Goal: Participate in discussion: Engage in conversation with other users on a specific topic

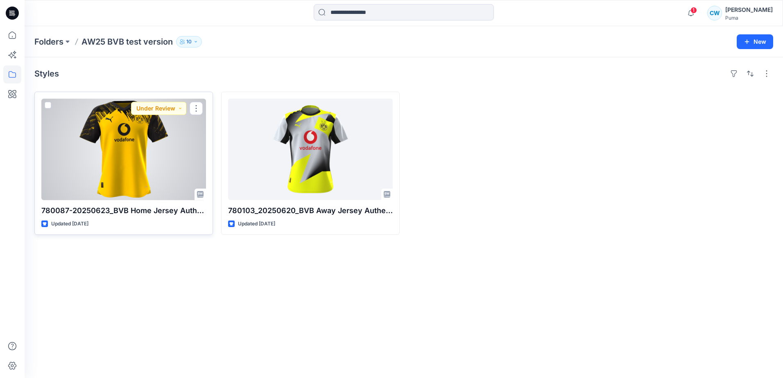
click at [159, 148] on div at bounding box center [123, 150] width 165 height 102
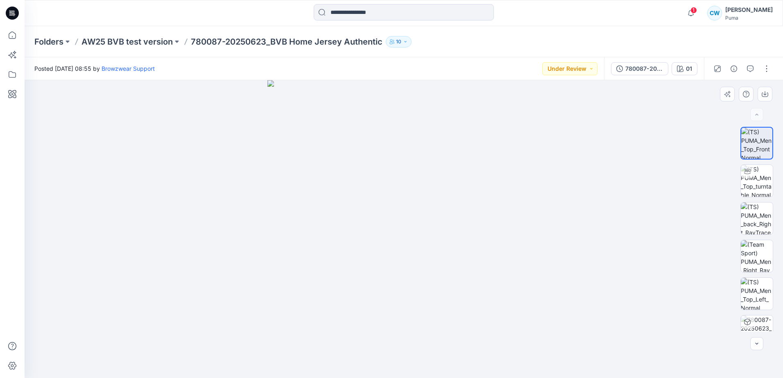
drag, startPoint x: 444, startPoint y: 174, endPoint x: 364, endPoint y: 177, distance: 79.9
click at [364, 177] on img at bounding box center [403, 229] width 273 height 298
click at [755, 177] on img at bounding box center [757, 181] width 32 height 32
drag, startPoint x: 436, startPoint y: 234, endPoint x: 385, endPoint y: 192, distance: 66.4
click at [385, 192] on div at bounding box center [404, 229] width 758 height 298
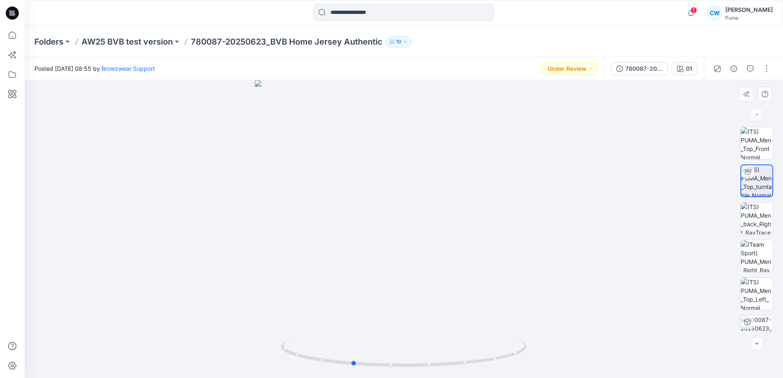
click at [401, 227] on div at bounding box center [404, 229] width 758 height 298
click at [753, 227] on img at bounding box center [757, 219] width 32 height 32
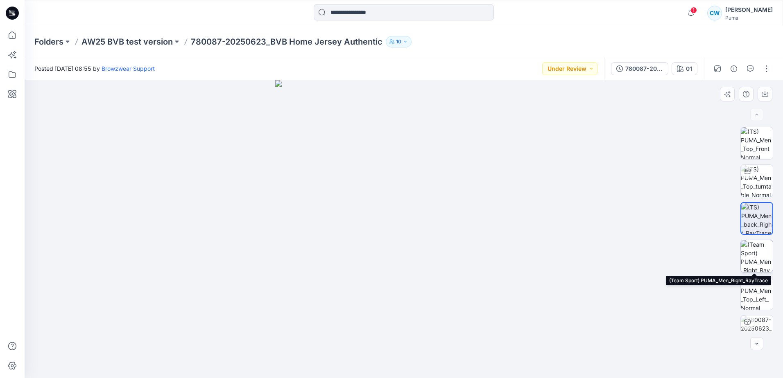
click at [752, 251] on img at bounding box center [757, 256] width 32 height 32
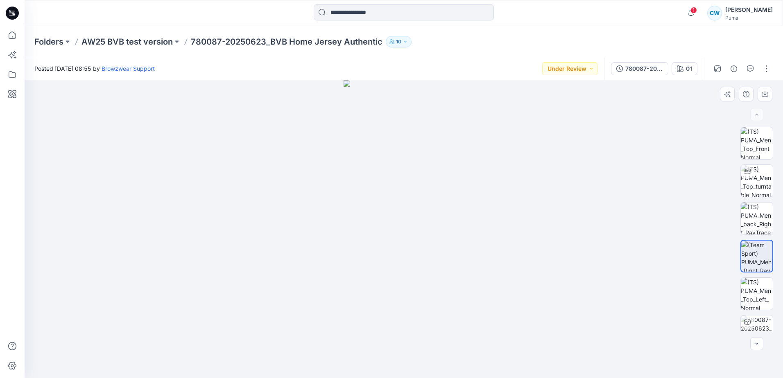
click at [753, 261] on img at bounding box center [756, 256] width 31 height 31
click at [753, 269] on img at bounding box center [756, 256] width 31 height 31
click at [752, 287] on img at bounding box center [757, 294] width 32 height 32
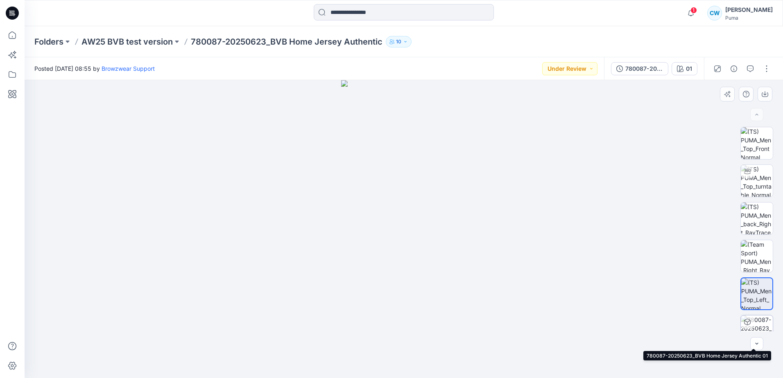
click at [754, 322] on img at bounding box center [757, 332] width 32 height 32
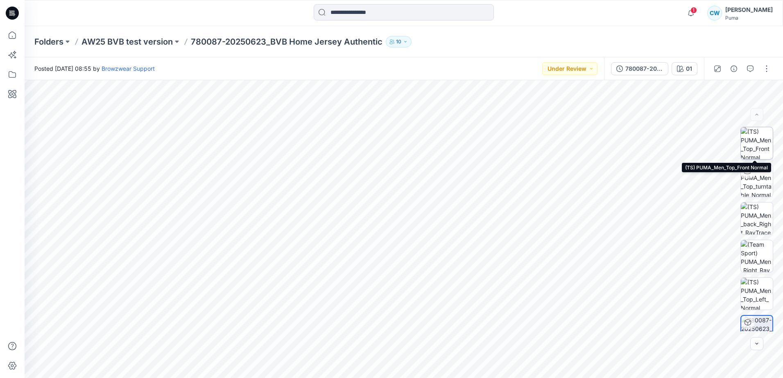
click at [753, 149] on img at bounding box center [757, 143] width 32 height 32
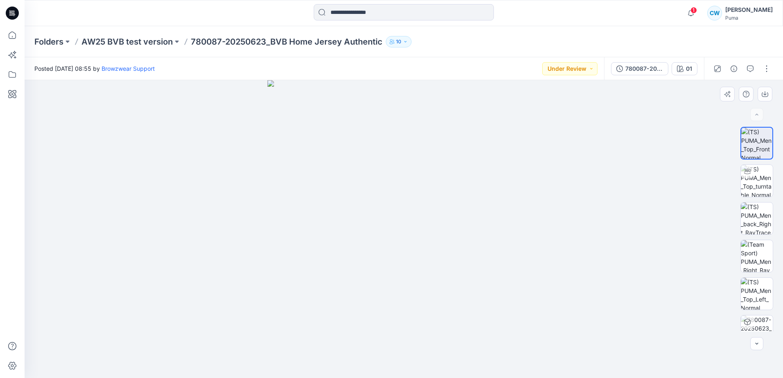
click at [453, 164] on img at bounding box center [403, 229] width 273 height 298
click at [753, 67] on icon "button" at bounding box center [750, 69] width 7 height 7
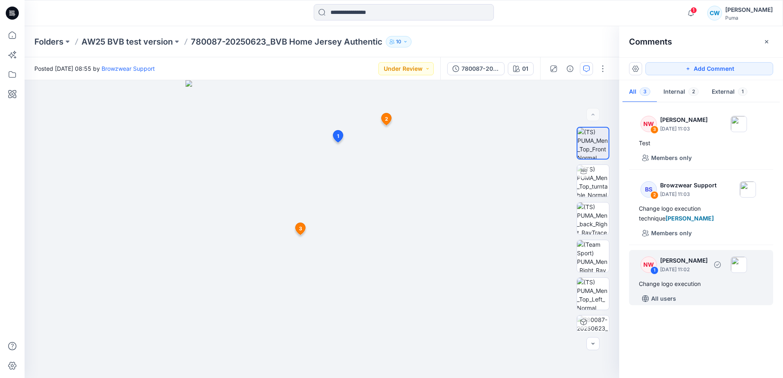
click at [655, 274] on div "1" at bounding box center [654, 271] width 8 height 8
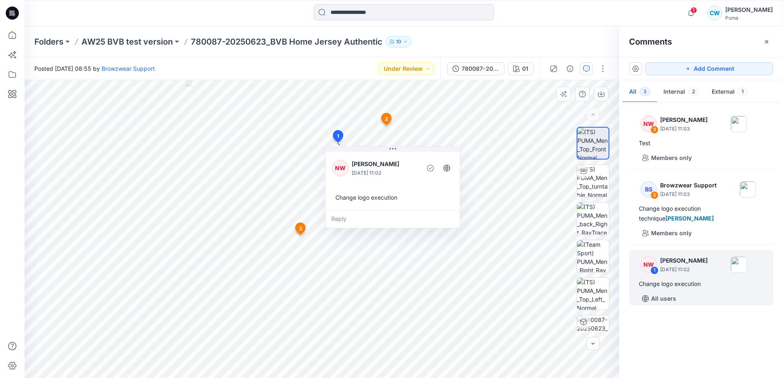
click at [368, 167] on p "[PERSON_NAME]" at bounding box center [385, 164] width 67 height 10
click at [385, 120] on span "2" at bounding box center [386, 118] width 3 height 7
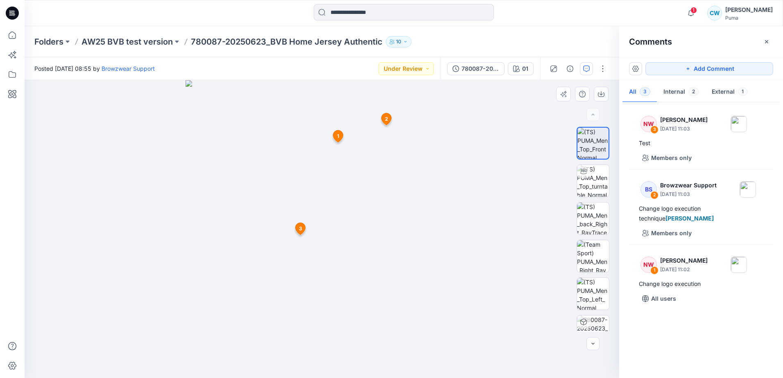
click at [374, 143] on img at bounding box center [322, 229] width 273 height 298
click at [602, 74] on button "button" at bounding box center [602, 68] width 13 height 13
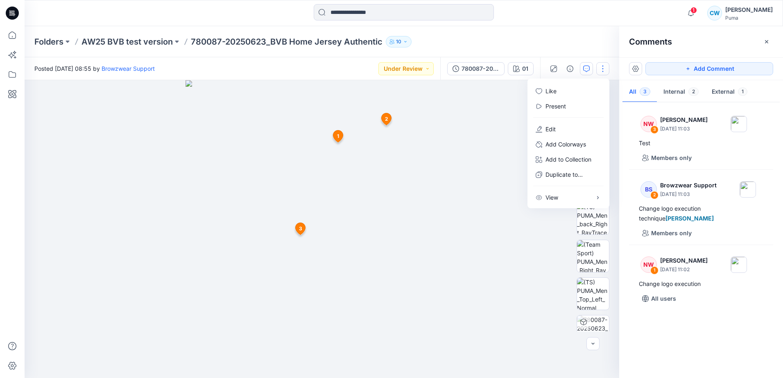
click at [698, 353] on div "NW 3 [PERSON_NAME] [DATE] 11:03 Test Members only BS 2 Browzwear Support [DATE]…" at bounding box center [701, 238] width 164 height 268
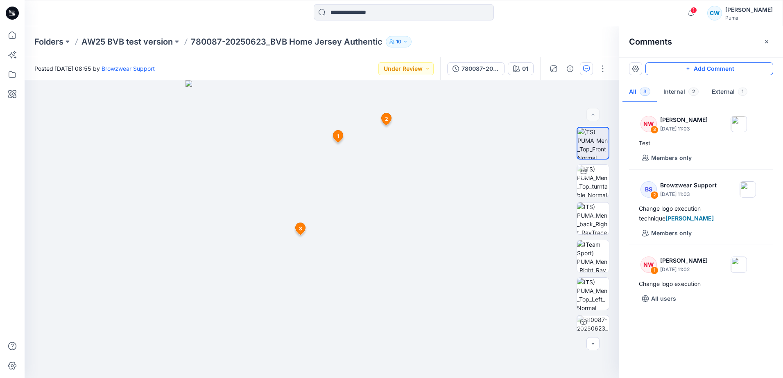
click at [678, 67] on button "Add Comment" at bounding box center [709, 68] width 128 height 13
click at [273, 136] on div "4 1 NW [PERSON_NAME] [DATE] 11:02 Change logo execution Reply 2 BS Browzwear Su…" at bounding box center [322, 229] width 595 height 298
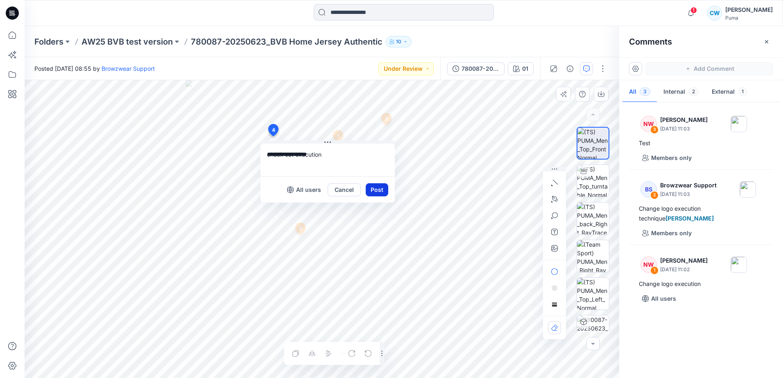
type textarea "**********"
click at [380, 194] on button "Post" at bounding box center [377, 189] width 23 height 13
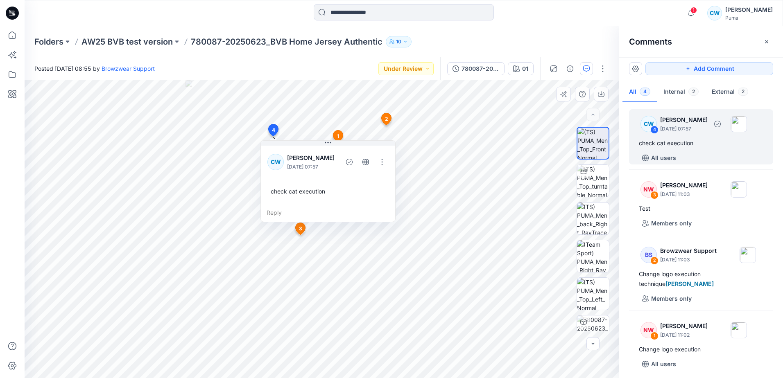
scroll to position [4, 0]
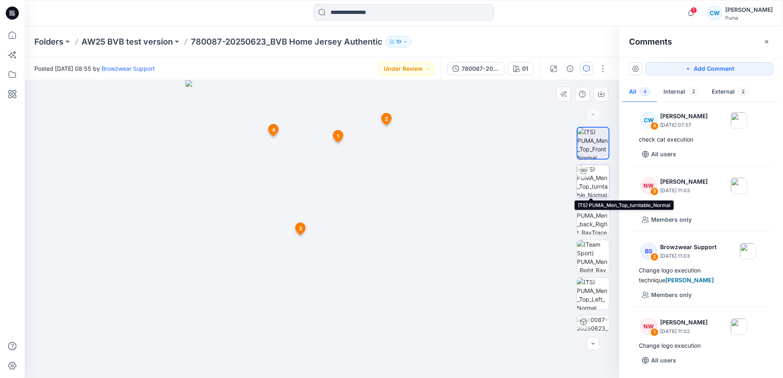
click at [588, 178] on img at bounding box center [593, 181] width 32 height 32
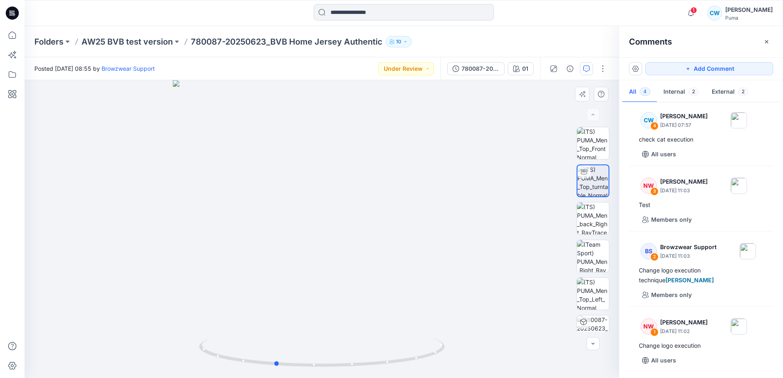
drag, startPoint x: 347, startPoint y: 182, endPoint x: 300, endPoint y: 217, distance: 58.5
click at [300, 217] on div at bounding box center [322, 229] width 595 height 298
drag, startPoint x: 351, startPoint y: 221, endPoint x: 384, endPoint y: 221, distance: 33.6
click at [384, 221] on div at bounding box center [322, 229] width 595 height 298
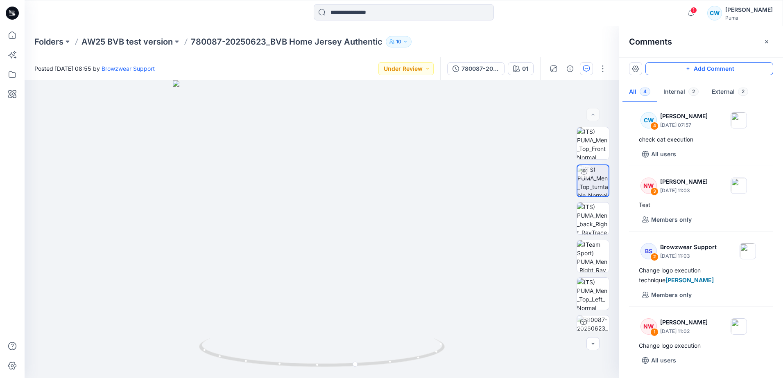
click at [675, 68] on button "Add Comment" at bounding box center [709, 68] width 128 height 13
click at [269, 323] on div "5" at bounding box center [322, 229] width 595 height 298
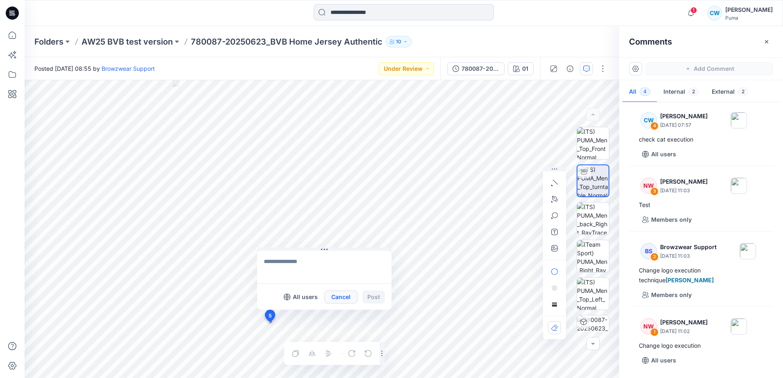
click at [340, 299] on button "Cancel" at bounding box center [340, 297] width 33 height 13
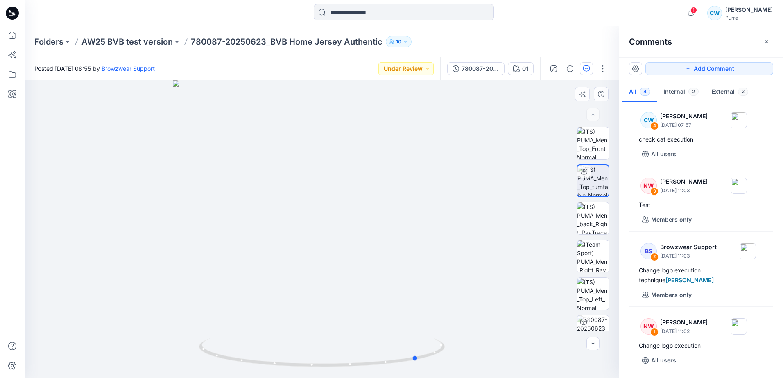
drag, startPoint x: 433, startPoint y: 234, endPoint x: 541, endPoint y: 216, distance: 109.1
click at [541, 216] on div at bounding box center [322, 229] width 595 height 298
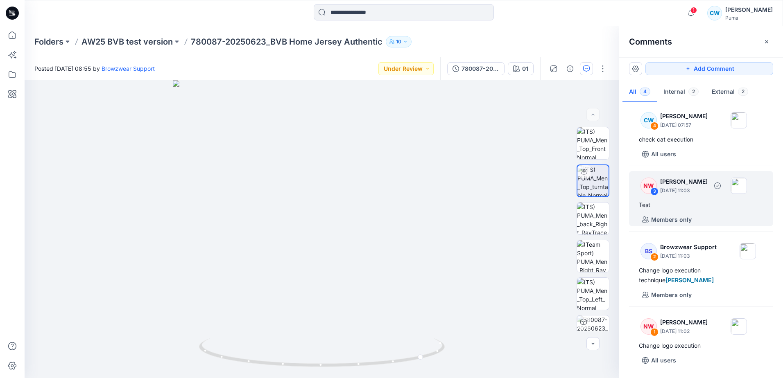
click at [689, 201] on div "Test" at bounding box center [701, 205] width 124 height 10
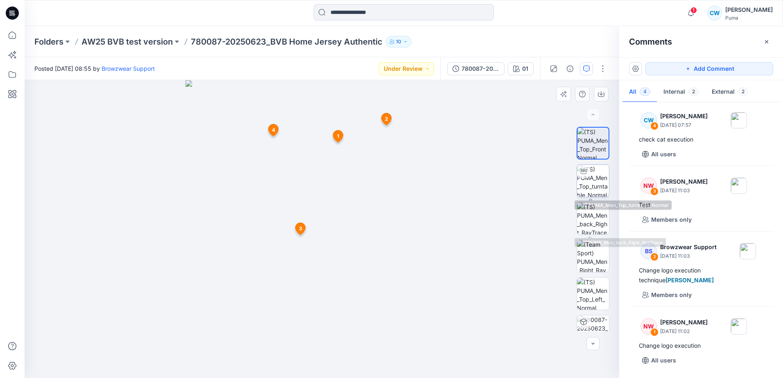
click at [588, 186] on img at bounding box center [593, 181] width 32 height 32
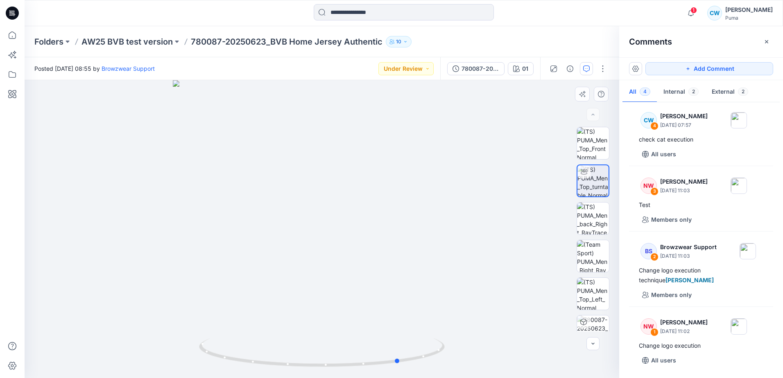
drag, startPoint x: 275, startPoint y: 296, endPoint x: 353, endPoint y: 300, distance: 78.3
click at [353, 300] on div at bounding box center [322, 229] width 595 height 298
click at [312, 337] on div at bounding box center [322, 229] width 595 height 298
click at [693, 65] on button "Add Comment" at bounding box center [709, 68] width 128 height 13
click at [308, 343] on div "5" at bounding box center [322, 229] width 595 height 298
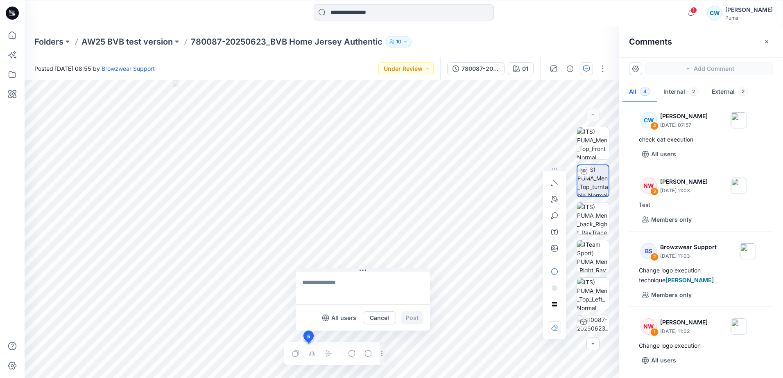
type textarea "*"
type textarea "**********"
click at [412, 318] on button "Post" at bounding box center [412, 318] width 23 height 13
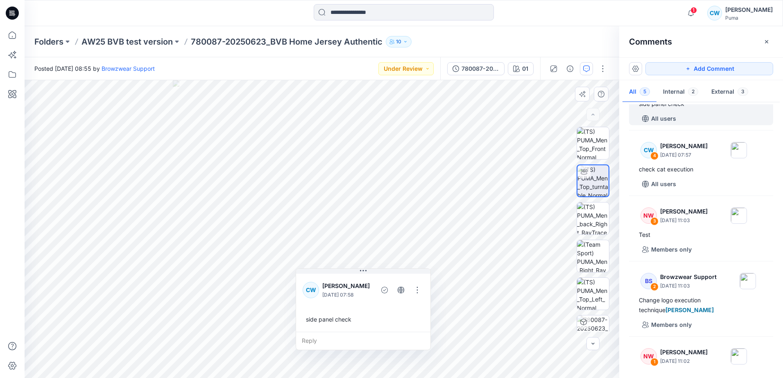
scroll to position [5, 0]
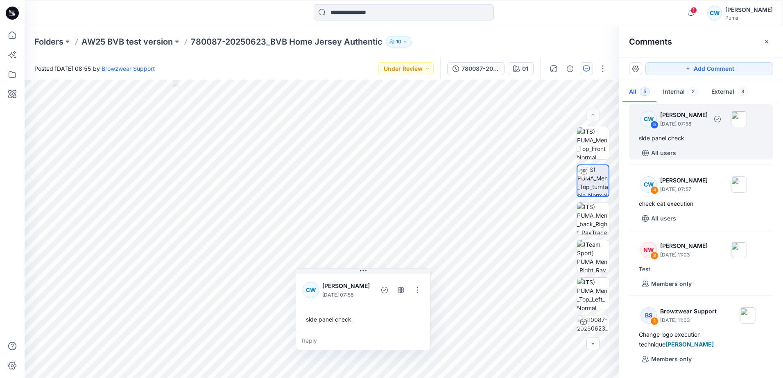
click at [681, 115] on p "[PERSON_NAME]" at bounding box center [684, 115] width 48 height 10
click at [602, 143] on img at bounding box center [593, 143] width 32 height 32
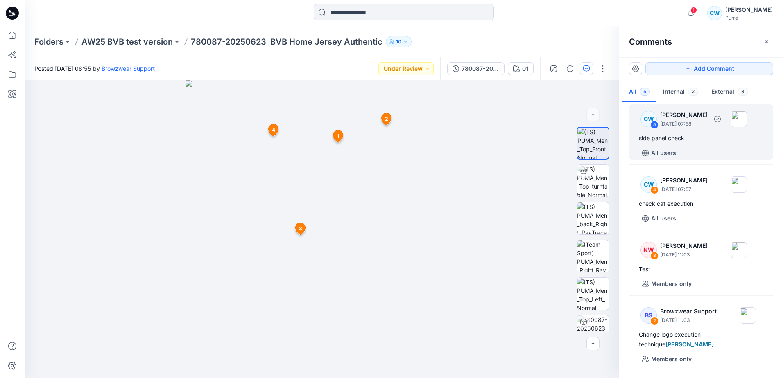
click at [682, 112] on p "[PERSON_NAME]" at bounding box center [684, 115] width 48 height 10
click at [677, 118] on p "[PERSON_NAME]" at bounding box center [684, 115] width 48 height 10
drag, startPoint x: 319, startPoint y: 243, endPoint x: 392, endPoint y: 242, distance: 72.5
click at [392, 242] on img at bounding box center [322, 229] width 273 height 298
drag, startPoint x: 321, startPoint y: 280, endPoint x: 393, endPoint y: 277, distance: 71.3
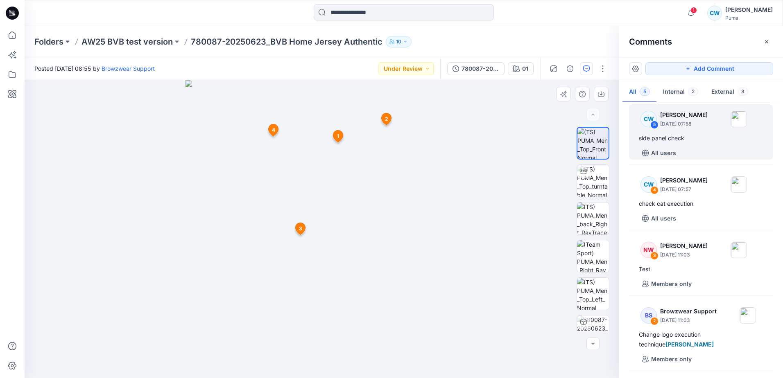
click at [382, 278] on img at bounding box center [322, 229] width 273 height 298
click at [581, 220] on img at bounding box center [593, 219] width 32 height 32
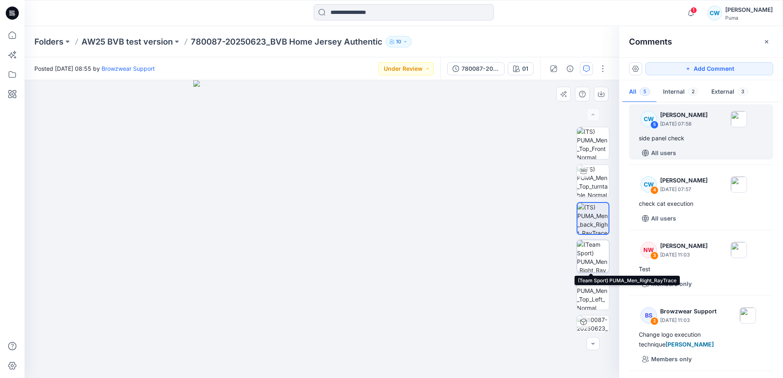
click at [581, 261] on img at bounding box center [593, 256] width 32 height 32
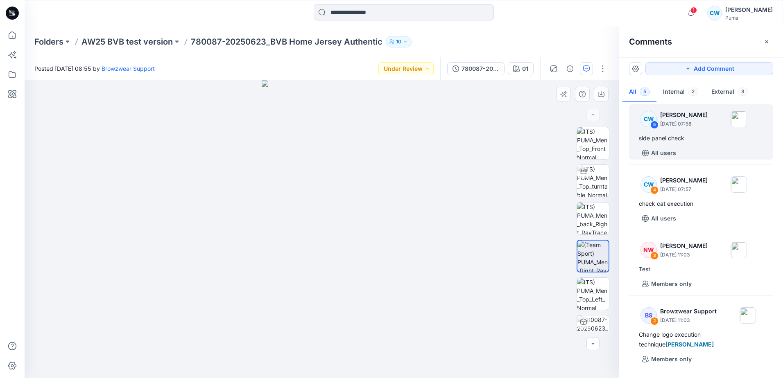
click at [353, 302] on img at bounding box center [322, 229] width 120 height 298
click at [683, 145] on div "CW 5 [PERSON_NAME] [DATE] 07:58 side panel check All users" at bounding box center [701, 131] width 144 height 55
click at [326, 310] on img at bounding box center [322, 229] width 120 height 298
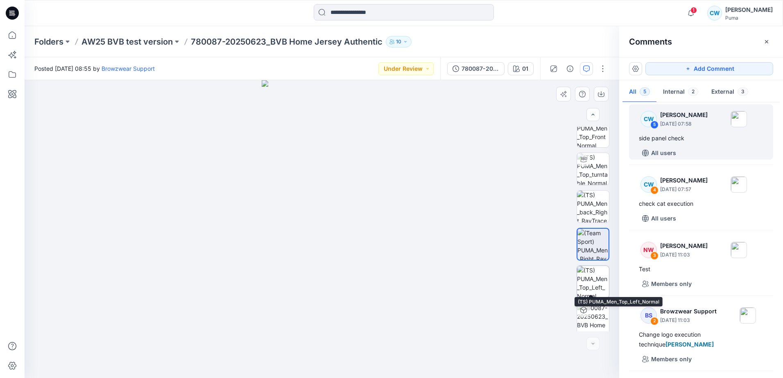
scroll to position [16, 0]
click at [591, 284] on img at bounding box center [593, 278] width 32 height 32
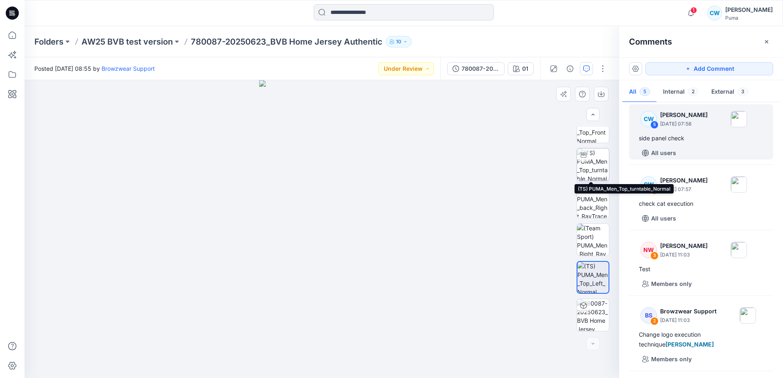
click at [595, 167] on img at bounding box center [593, 165] width 32 height 32
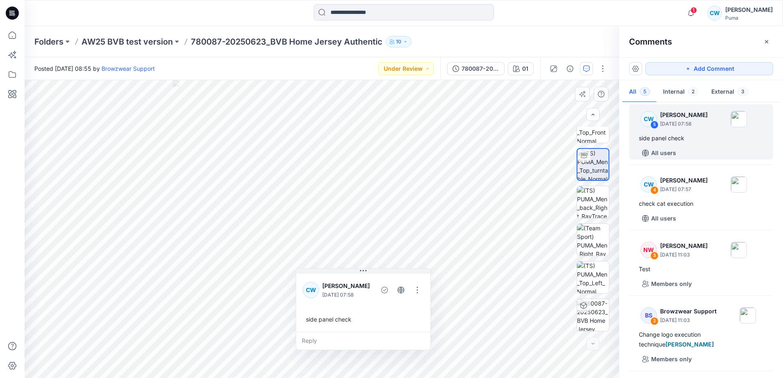
click at [340, 295] on div "6 5 CW [PERSON_NAME] [DATE] 07:58 side panel check Reply Layer 1" at bounding box center [322, 229] width 595 height 298
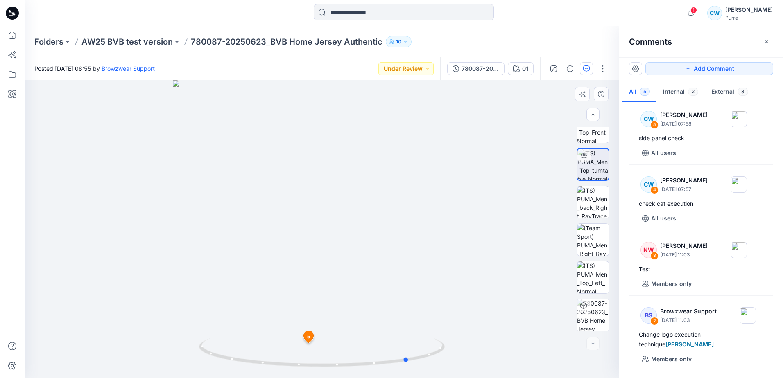
drag, startPoint x: 259, startPoint y: 273, endPoint x: 346, endPoint y: 271, distance: 87.3
click at [346, 271] on div at bounding box center [322, 229] width 595 height 298
click at [597, 206] on img at bounding box center [593, 202] width 32 height 32
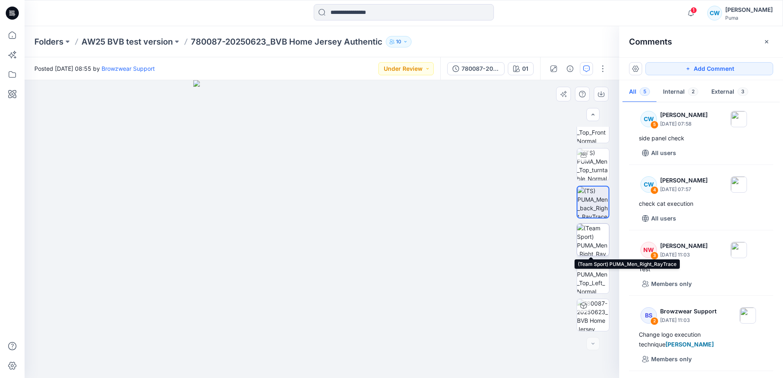
click at [595, 244] on img at bounding box center [593, 240] width 32 height 32
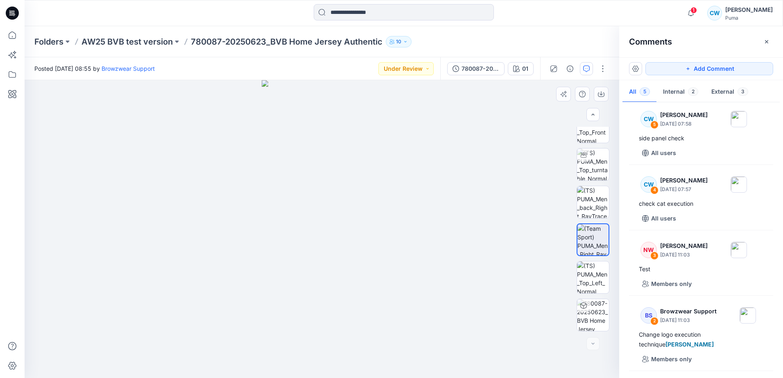
drag, startPoint x: 325, startPoint y: 316, endPoint x: 269, endPoint y: 310, distance: 55.6
click at [269, 310] on img at bounding box center [322, 229] width 120 height 298
drag, startPoint x: 313, startPoint y: 315, endPoint x: 335, endPoint y: 315, distance: 22.1
click at [324, 316] on img at bounding box center [322, 229] width 120 height 298
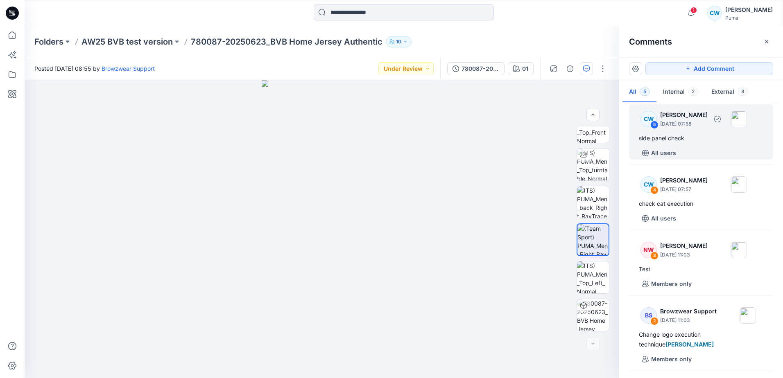
click at [708, 127] on p "[DATE] 07:58" at bounding box center [684, 124] width 48 height 8
click at [684, 134] on div "side panel check" at bounding box center [701, 139] width 124 height 10
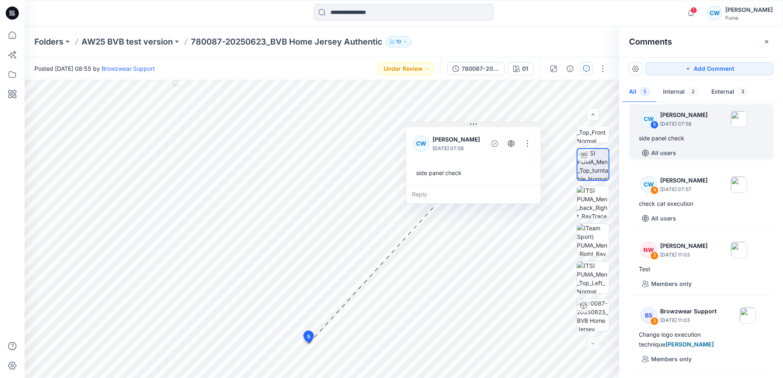
drag, startPoint x: 333, startPoint y: 272, endPoint x: 443, endPoint y: 125, distance: 183.4
click at [443, 125] on button at bounding box center [473, 124] width 134 height 5
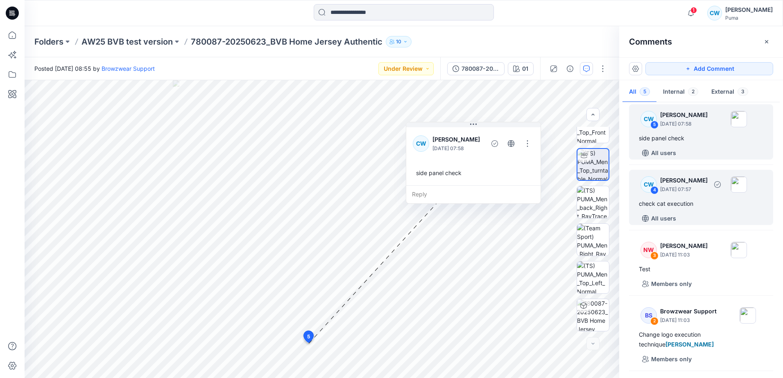
click at [681, 186] on p "[DATE] 07:57" at bounding box center [684, 190] width 48 height 8
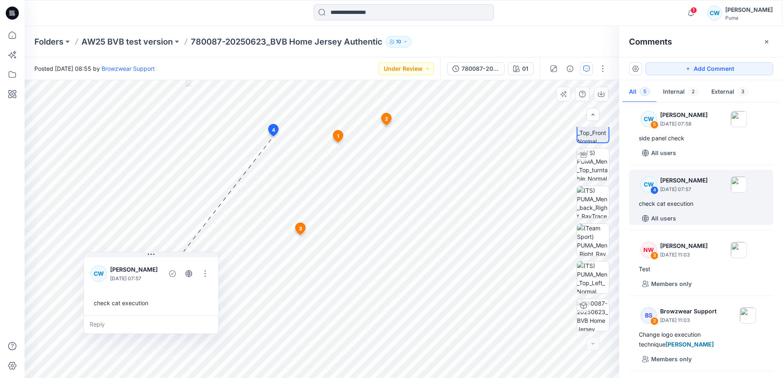
drag, startPoint x: 296, startPoint y: 145, endPoint x: 119, endPoint y: 257, distance: 209.3
click at [119, 257] on button at bounding box center [151, 255] width 134 height 5
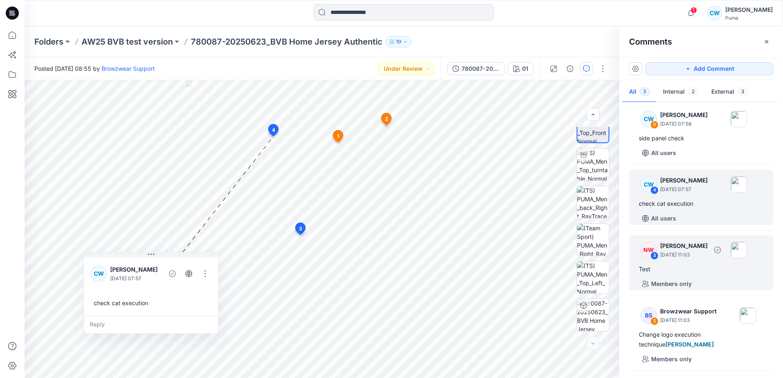
click at [693, 130] on div "NW 3 [PERSON_NAME] [DATE] 11:03" at bounding box center [690, 119] width 113 height 23
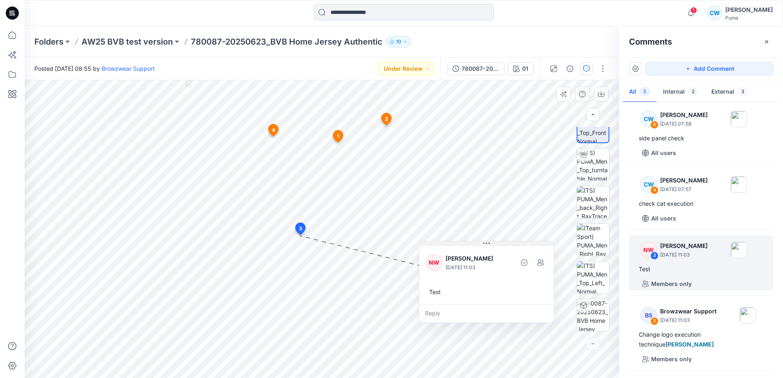
drag, startPoint x: 321, startPoint y: 242, endPoint x: 457, endPoint y: 244, distance: 136.4
click at [457, 244] on button at bounding box center [486, 244] width 134 height 5
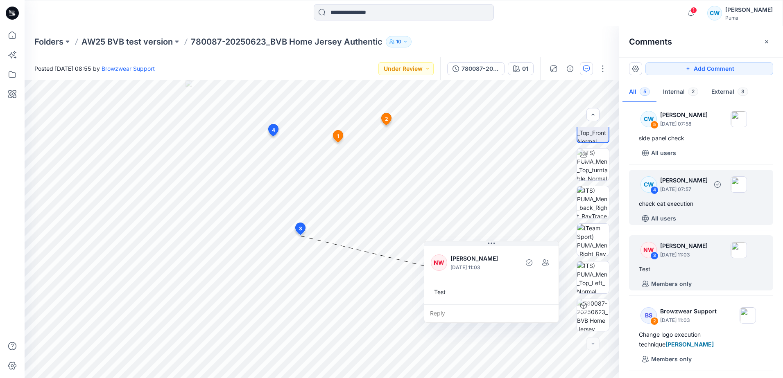
click at [699, 128] on p "[DATE] 07:57" at bounding box center [684, 124] width 48 height 8
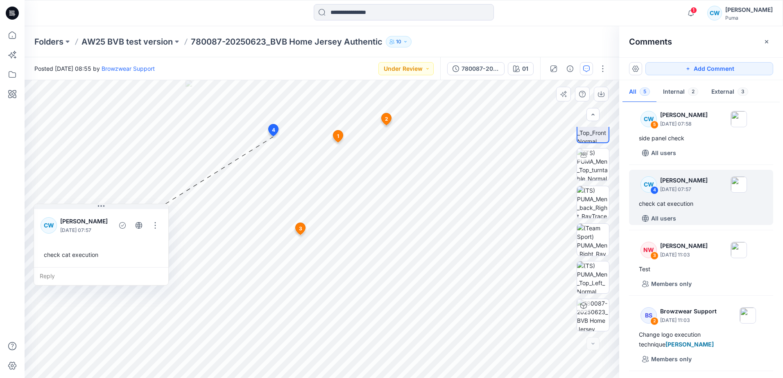
drag, startPoint x: 296, startPoint y: 146, endPoint x: 69, endPoint y: 210, distance: 235.7
click at [69, 210] on div "CW [PERSON_NAME] [DATE] 07:57 check cat execution" at bounding box center [101, 238] width 134 height 60
click at [592, 238] on img at bounding box center [593, 240] width 32 height 32
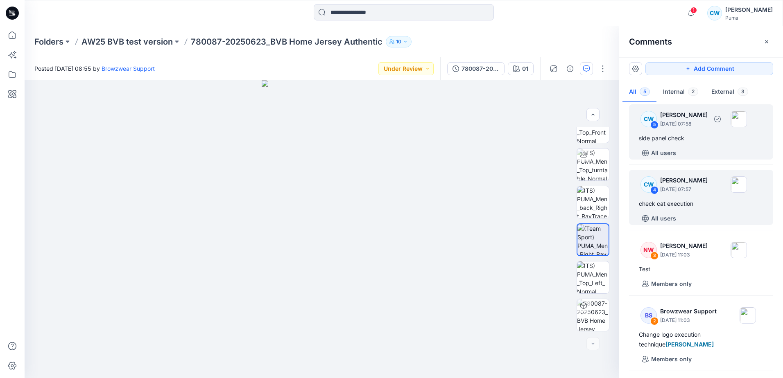
click at [696, 121] on p "[DATE] 07:58" at bounding box center [684, 124] width 48 height 8
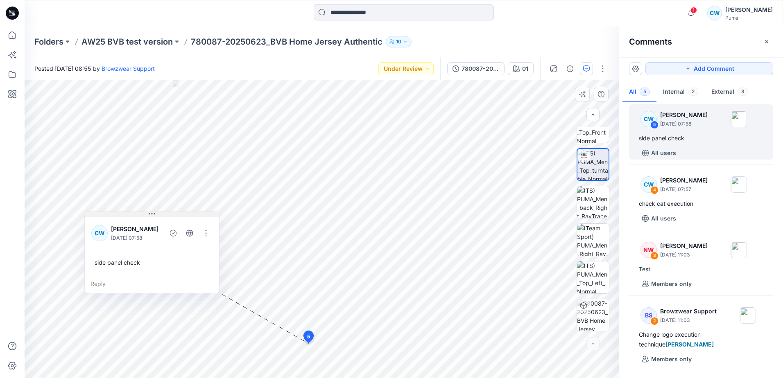
drag, startPoint x: 322, startPoint y: 271, endPoint x: 111, endPoint y: 208, distance: 220.4
click at [111, 212] on button at bounding box center [152, 214] width 134 height 5
click at [138, 40] on p "AW25 BVB test version" at bounding box center [126, 41] width 91 height 11
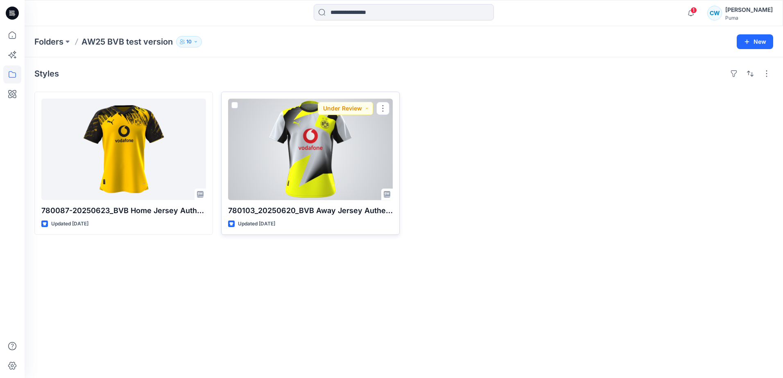
click at [308, 124] on div at bounding box center [310, 150] width 165 height 102
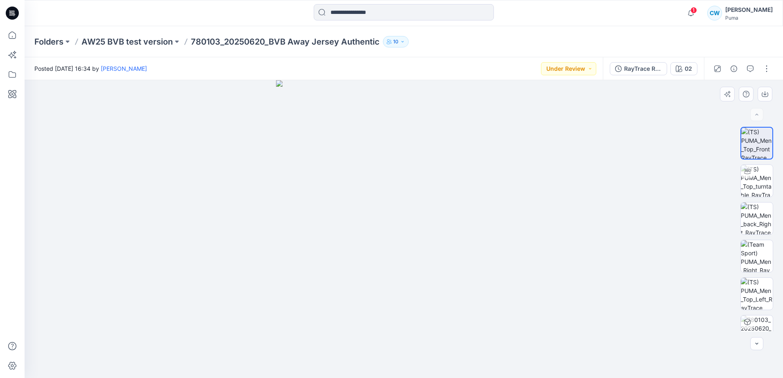
drag, startPoint x: 423, startPoint y: 196, endPoint x: 308, endPoint y: 208, distance: 116.1
click at [308, 208] on img at bounding box center [403, 229] width 255 height 298
click at [749, 182] on img at bounding box center [757, 181] width 32 height 32
drag, startPoint x: 459, startPoint y: 210, endPoint x: 514, endPoint y: 157, distance: 76.2
click at [514, 157] on div at bounding box center [404, 229] width 758 height 298
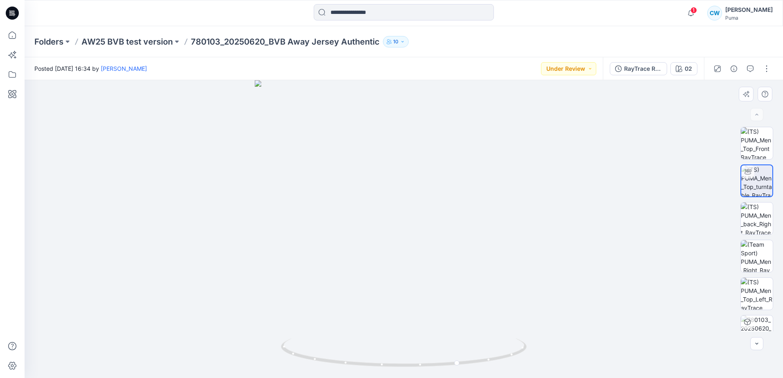
click at [543, 223] on div at bounding box center [404, 229] width 758 height 298
